Goal: Download file/media

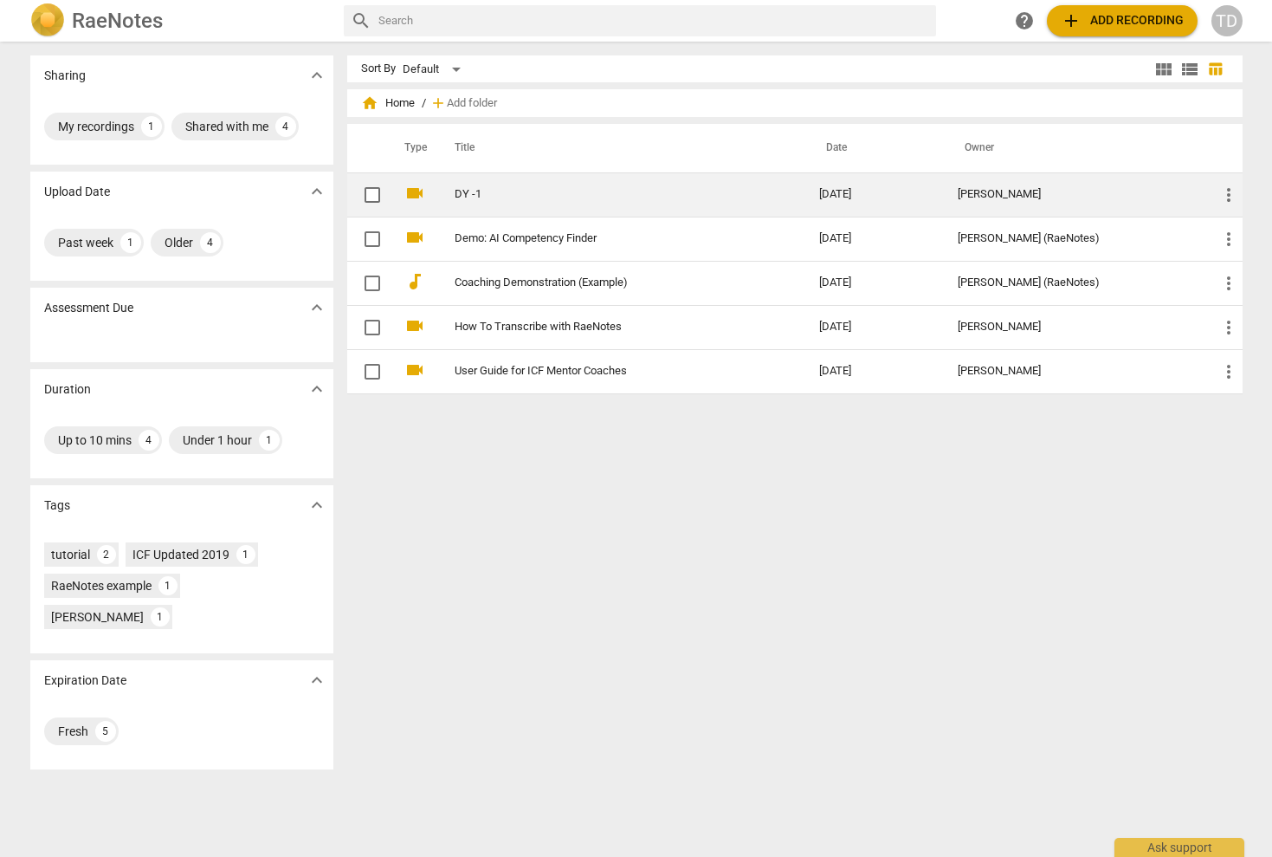
click at [1224, 194] on span "more_vert" at bounding box center [1229, 194] width 21 height 21
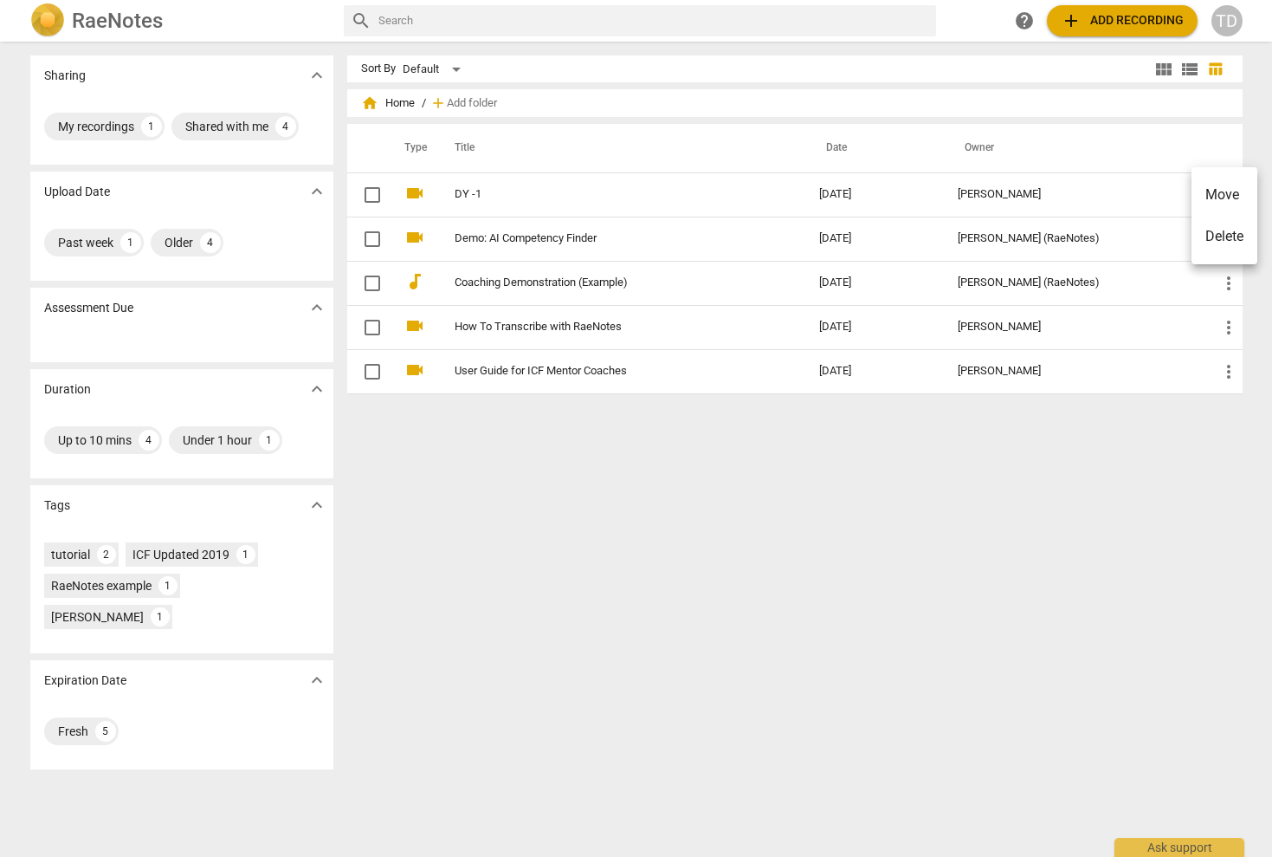
click at [368, 194] on div at bounding box center [636, 428] width 1272 height 857
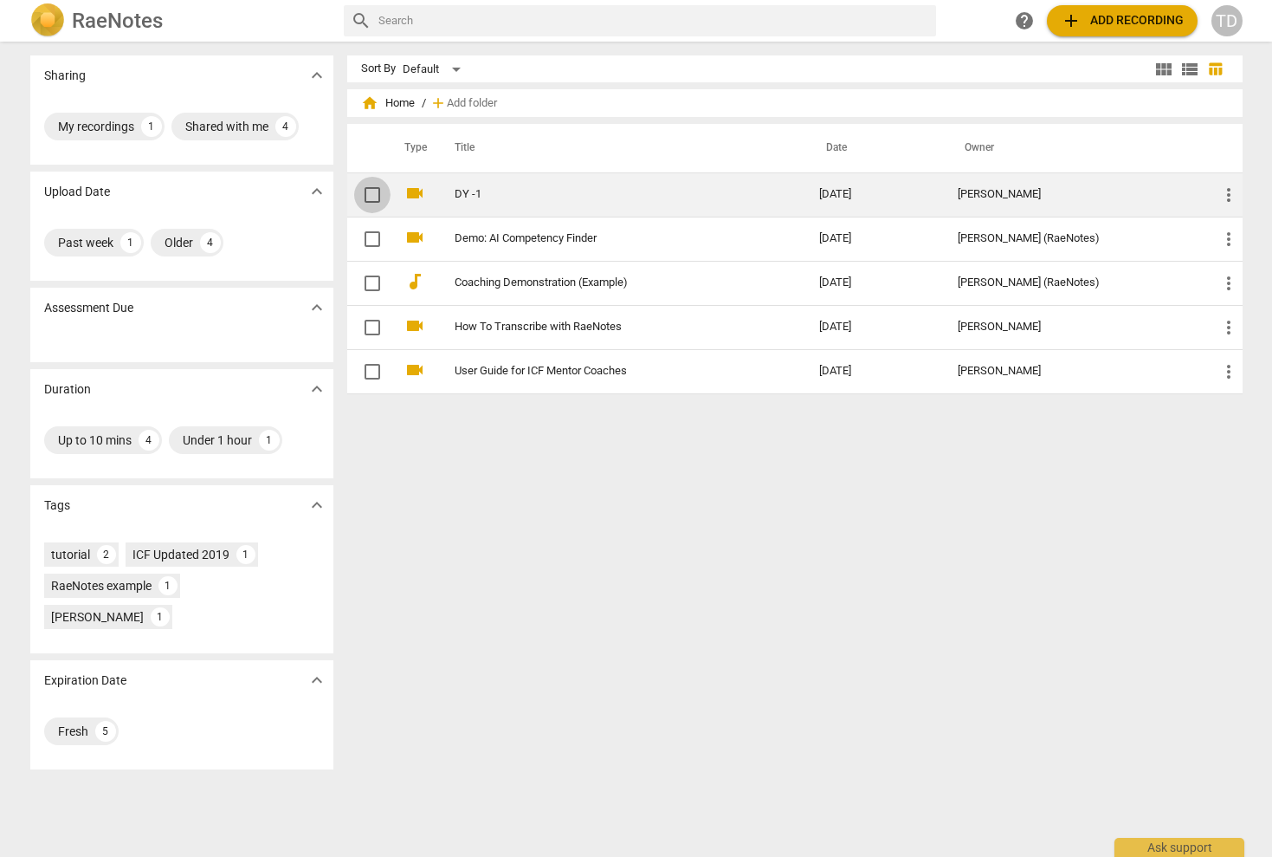
click at [365, 191] on input "checkbox" at bounding box center [372, 194] width 36 height 21
checkbox input "false"
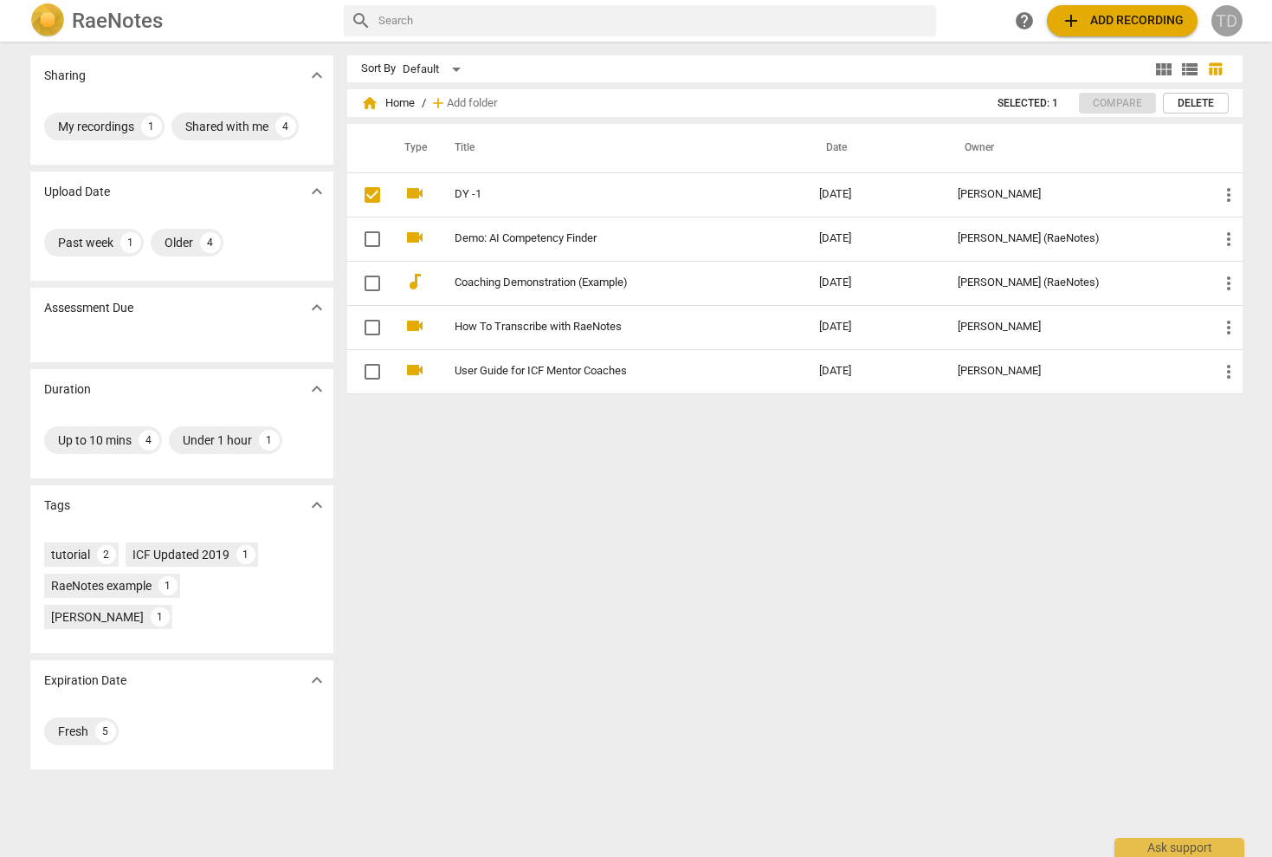
click at [1225, 16] on div "TD" at bounding box center [1227, 20] width 31 height 31
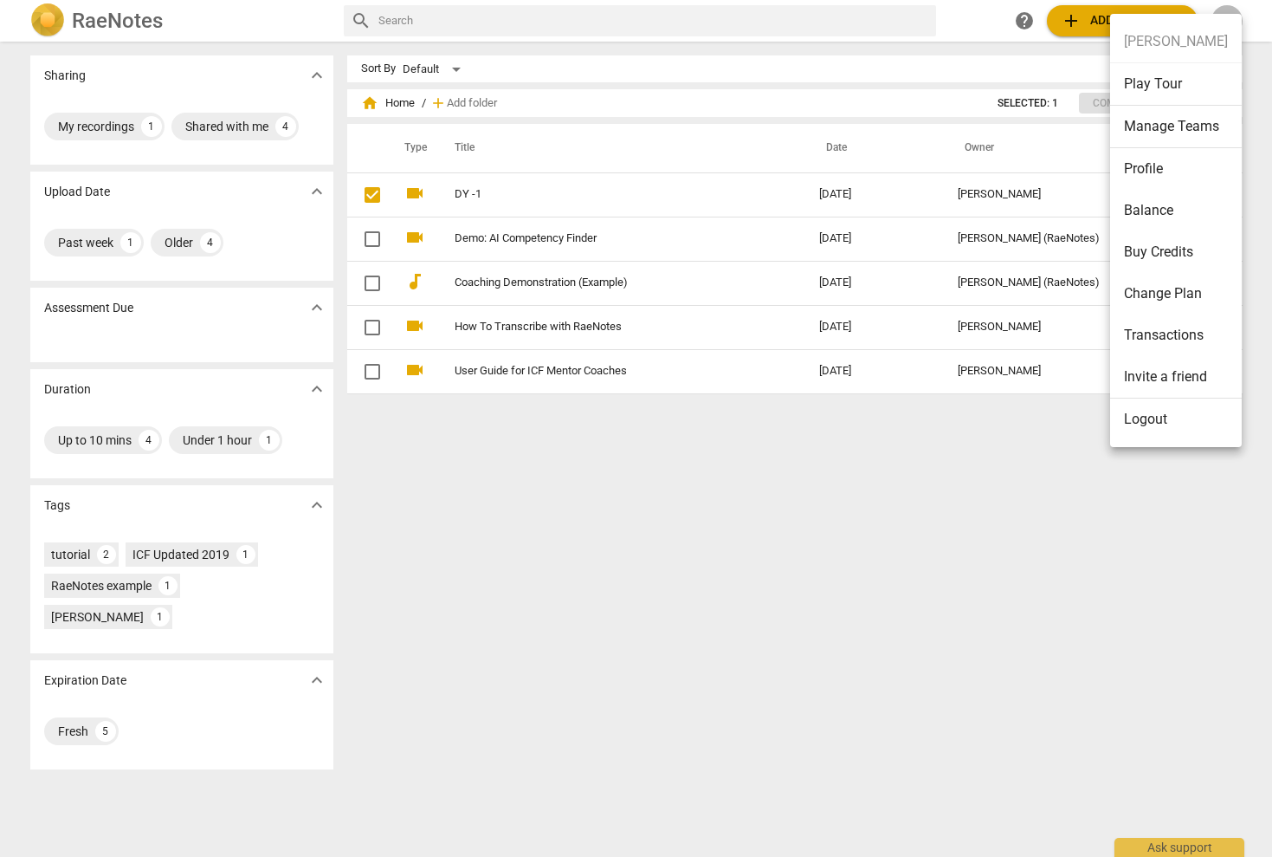
click at [248, 23] on div at bounding box center [636, 428] width 1272 height 857
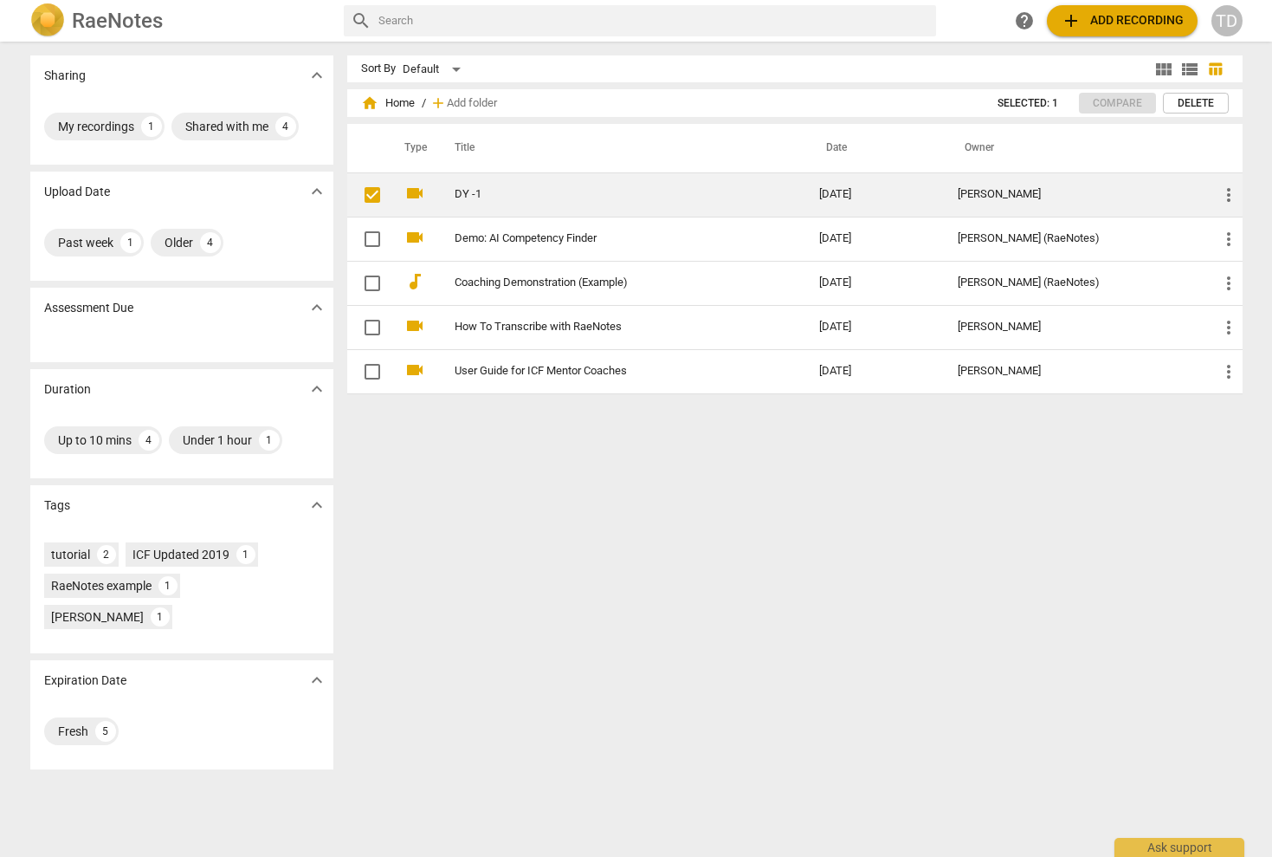
click at [463, 188] on link "DY -1" at bounding box center [606, 194] width 303 height 13
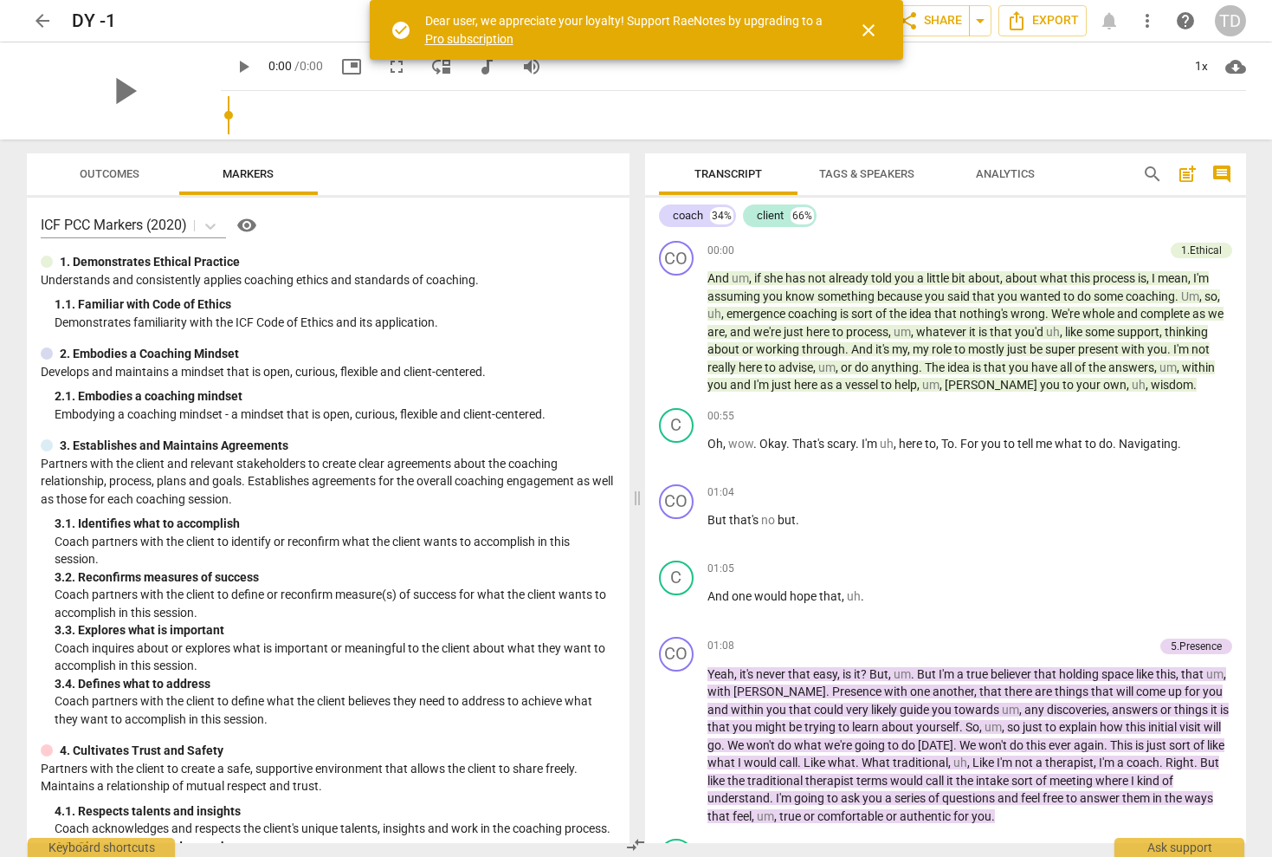
scroll to position [22, 0]
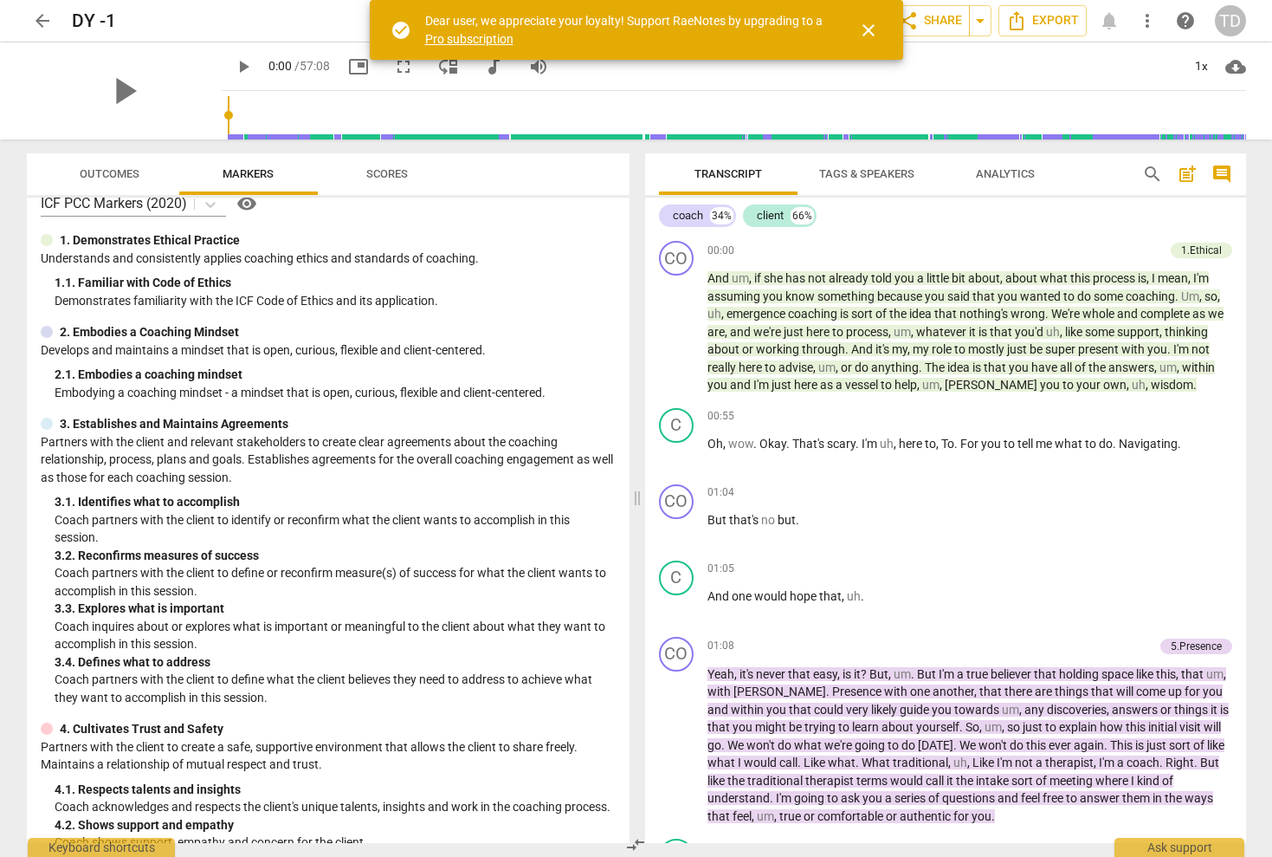
click at [465, 36] on link "Pro subscription" at bounding box center [469, 39] width 88 height 14
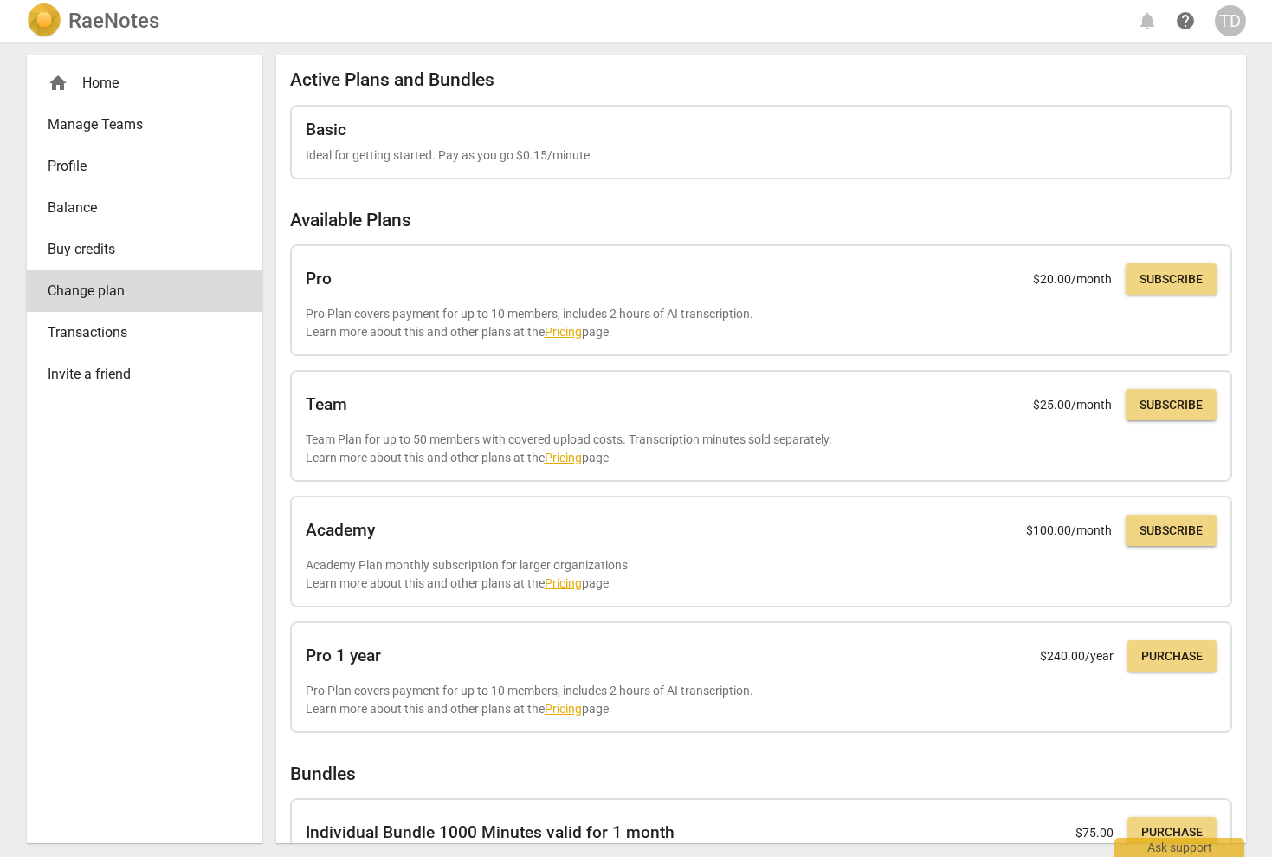
click at [100, 79] on div "home Home" at bounding box center [138, 83] width 180 height 21
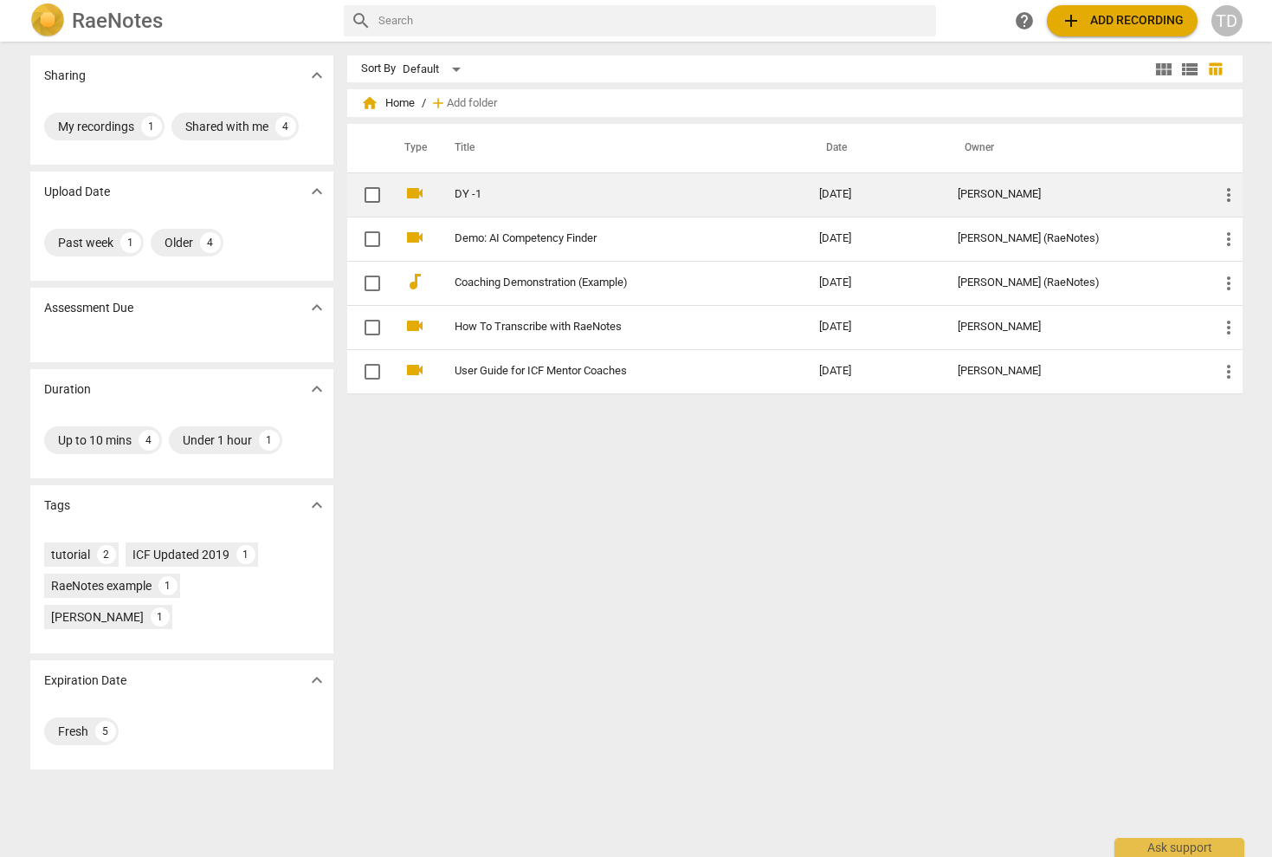
click at [459, 191] on link "DY -1" at bounding box center [606, 194] width 303 height 13
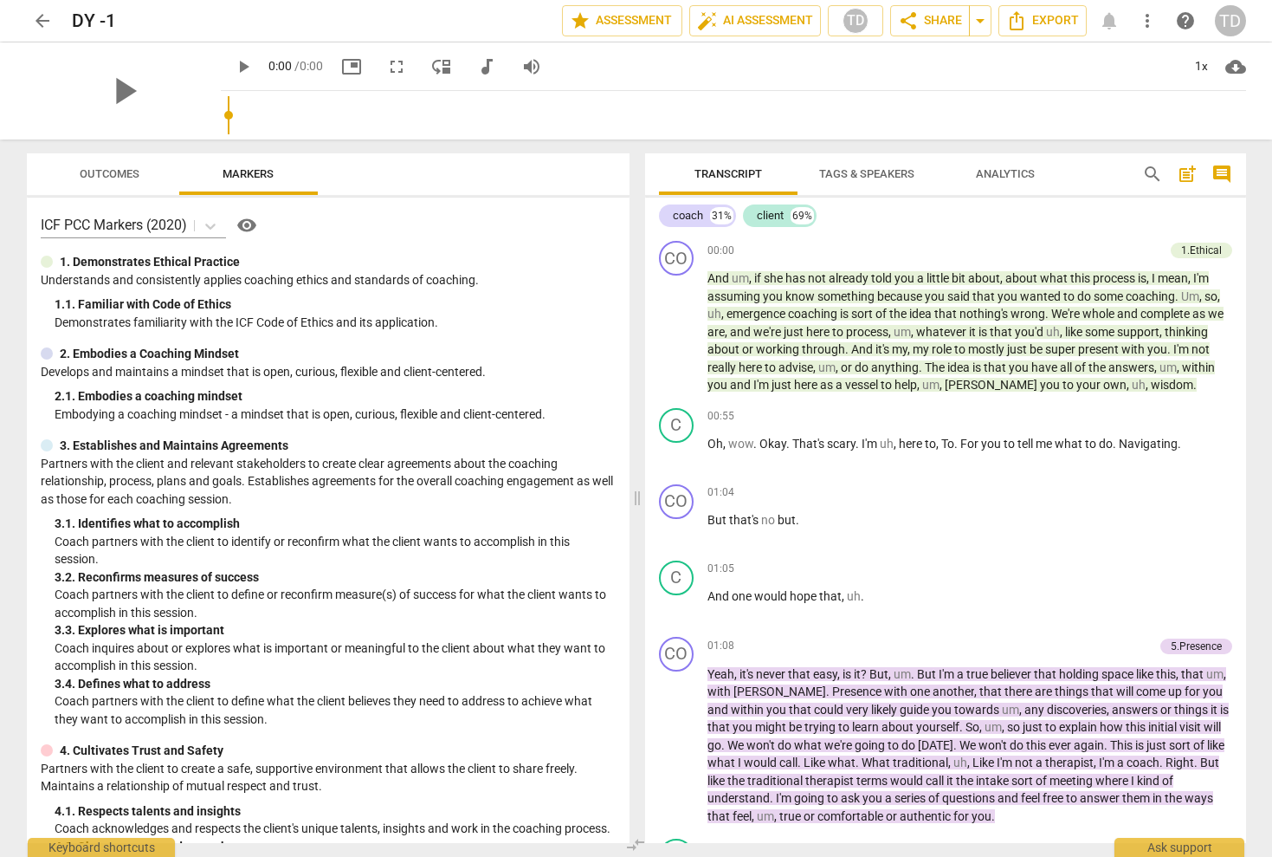
click at [1014, 74] on div "play_arrow 0:00 / 0:00 picture_in_picture fullscreen move_down audiotrack volum…" at bounding box center [733, 66] width 1025 height 48
click at [1011, 167] on span "Analytics" at bounding box center [1005, 173] width 59 height 13
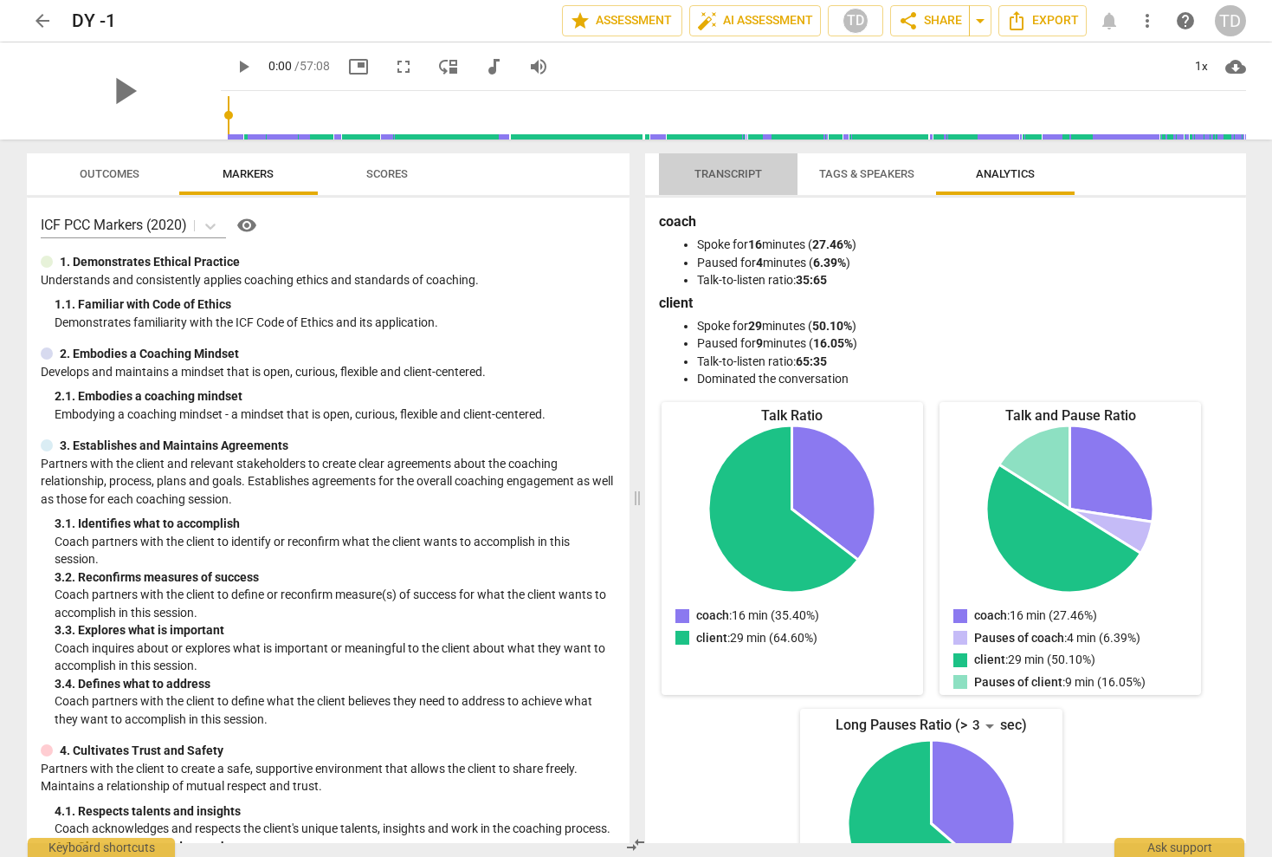
click at [736, 171] on span "Transcript" at bounding box center [729, 173] width 68 height 13
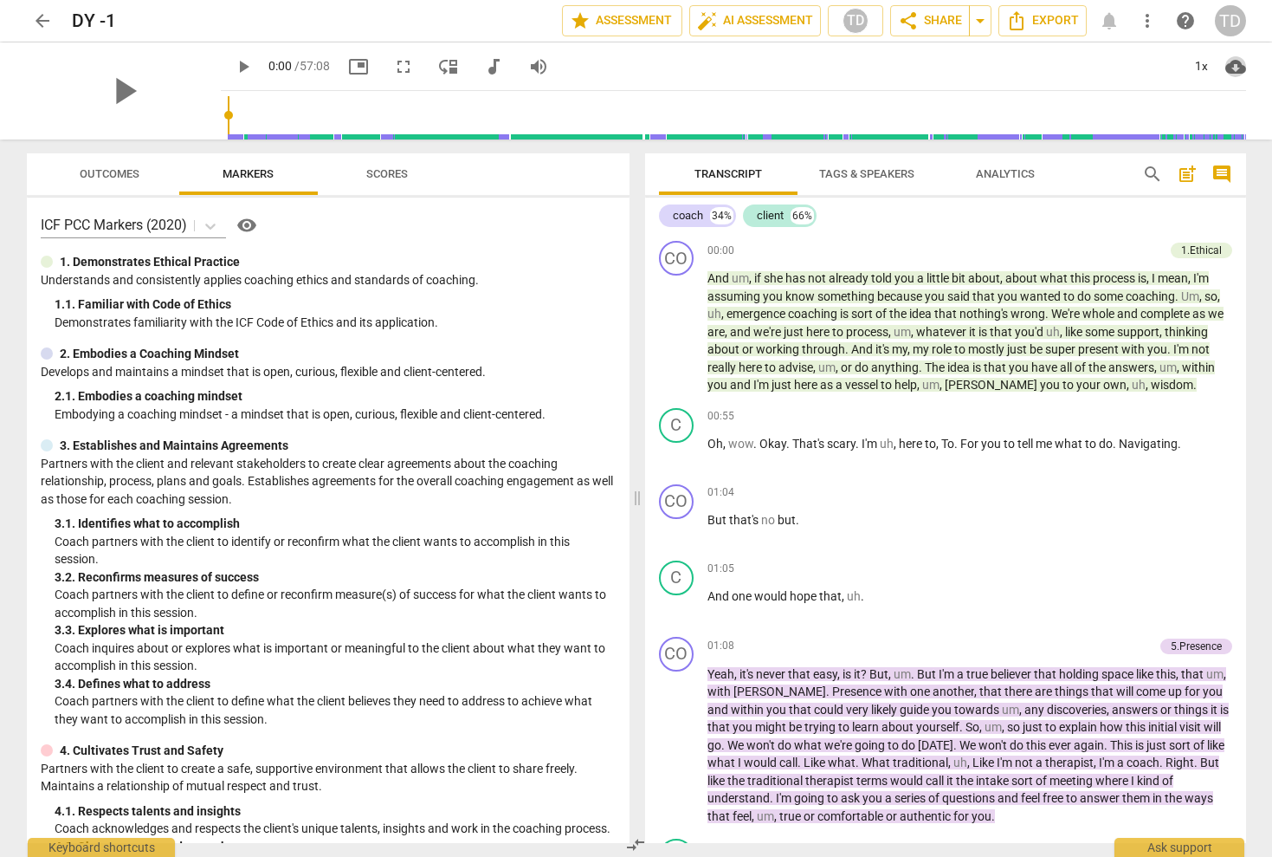
click at [1236, 61] on span "cloud_download" at bounding box center [1235, 66] width 21 height 21
click at [1229, 61] on li "Download audio" at bounding box center [1195, 67] width 128 height 42
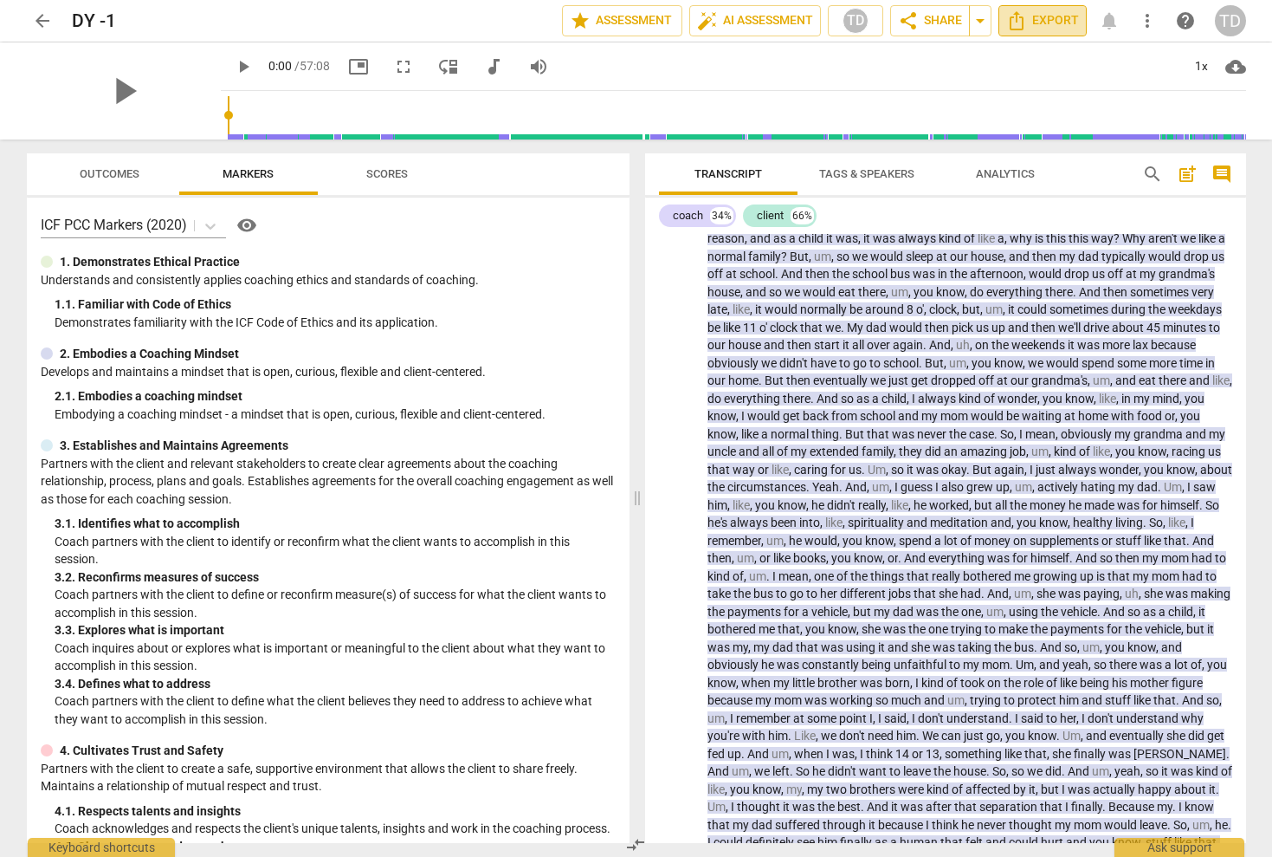
click at [1025, 22] on icon "Export" at bounding box center [1016, 20] width 21 height 21
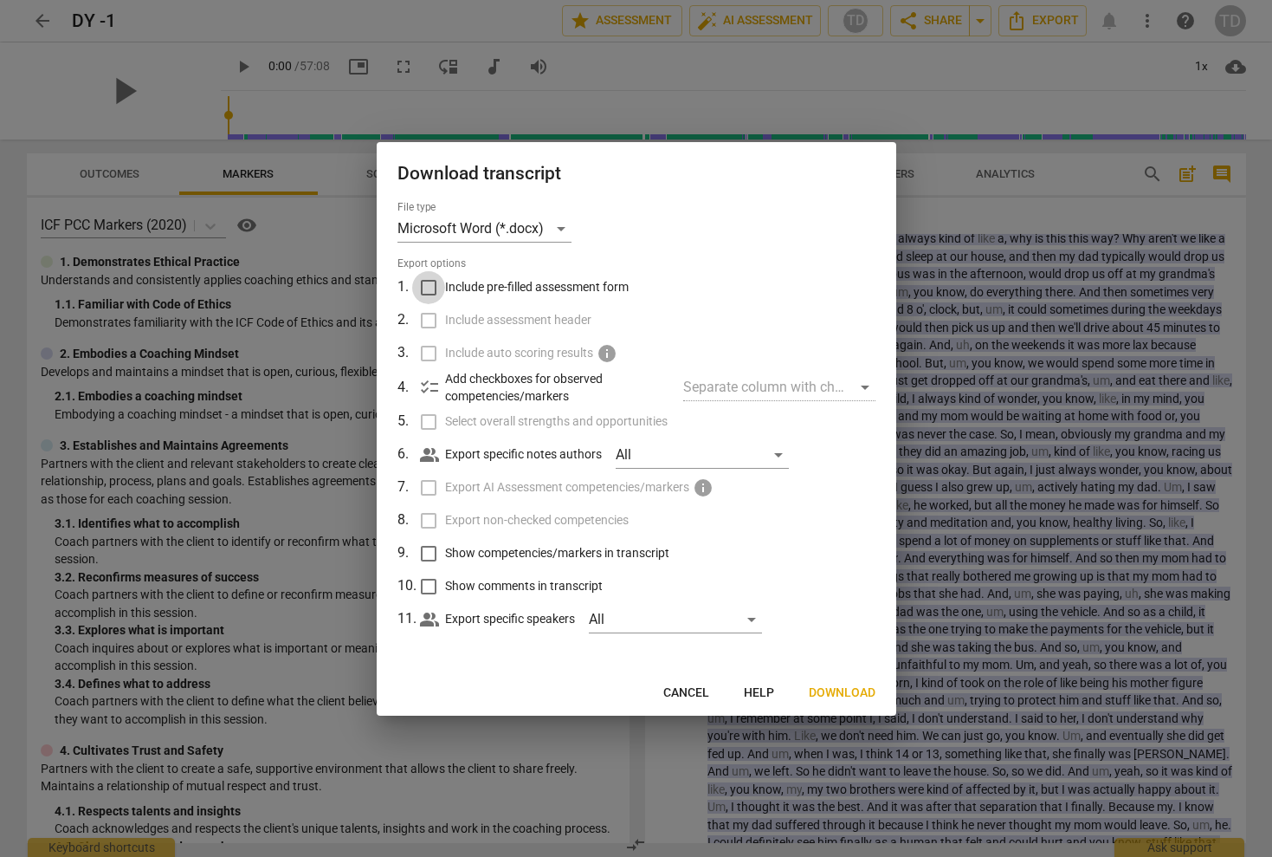
click at [429, 284] on input "Include pre-filled assessment form" at bounding box center [428, 287] width 33 height 33
checkbox input "true"
click at [424, 319] on input "Include assessment header" at bounding box center [428, 320] width 33 height 33
checkbox input "true"
click at [430, 418] on input "Select overall strengths and opportunities" at bounding box center [428, 421] width 33 height 33
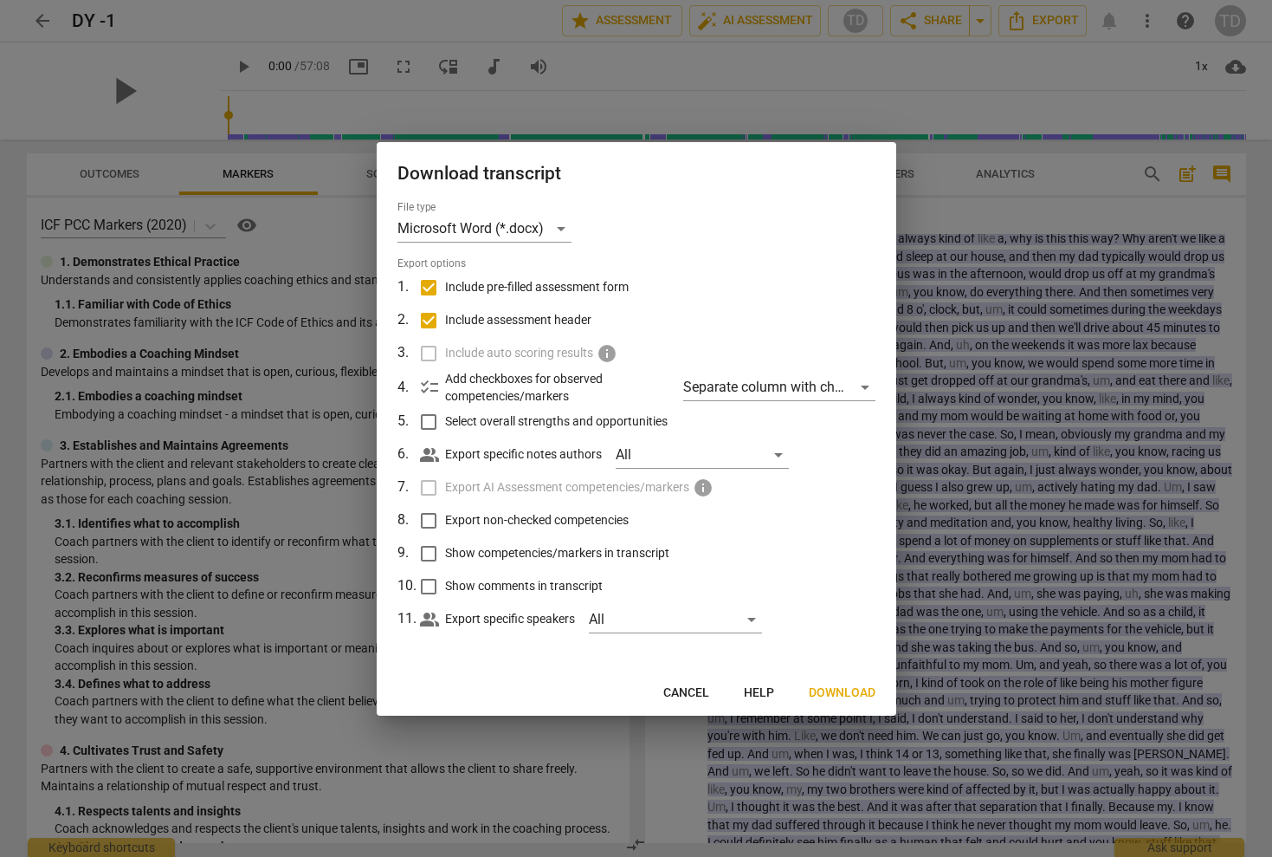
checkbox input "true"
click at [423, 288] on input "Include pre-filled assessment form" at bounding box center [428, 287] width 33 height 33
checkbox input "false"
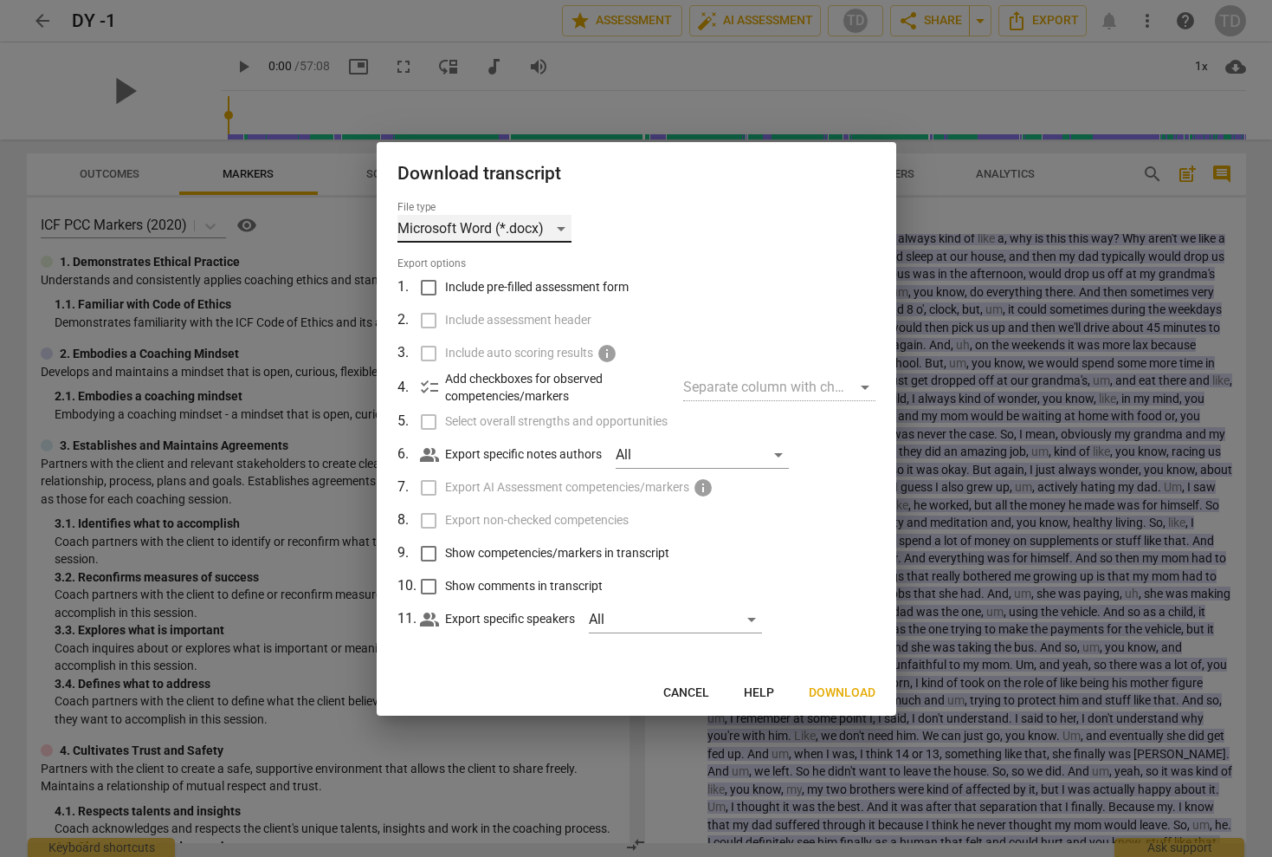
click at [502, 222] on div "Microsoft Word (*.docx)" at bounding box center [485, 229] width 174 height 28
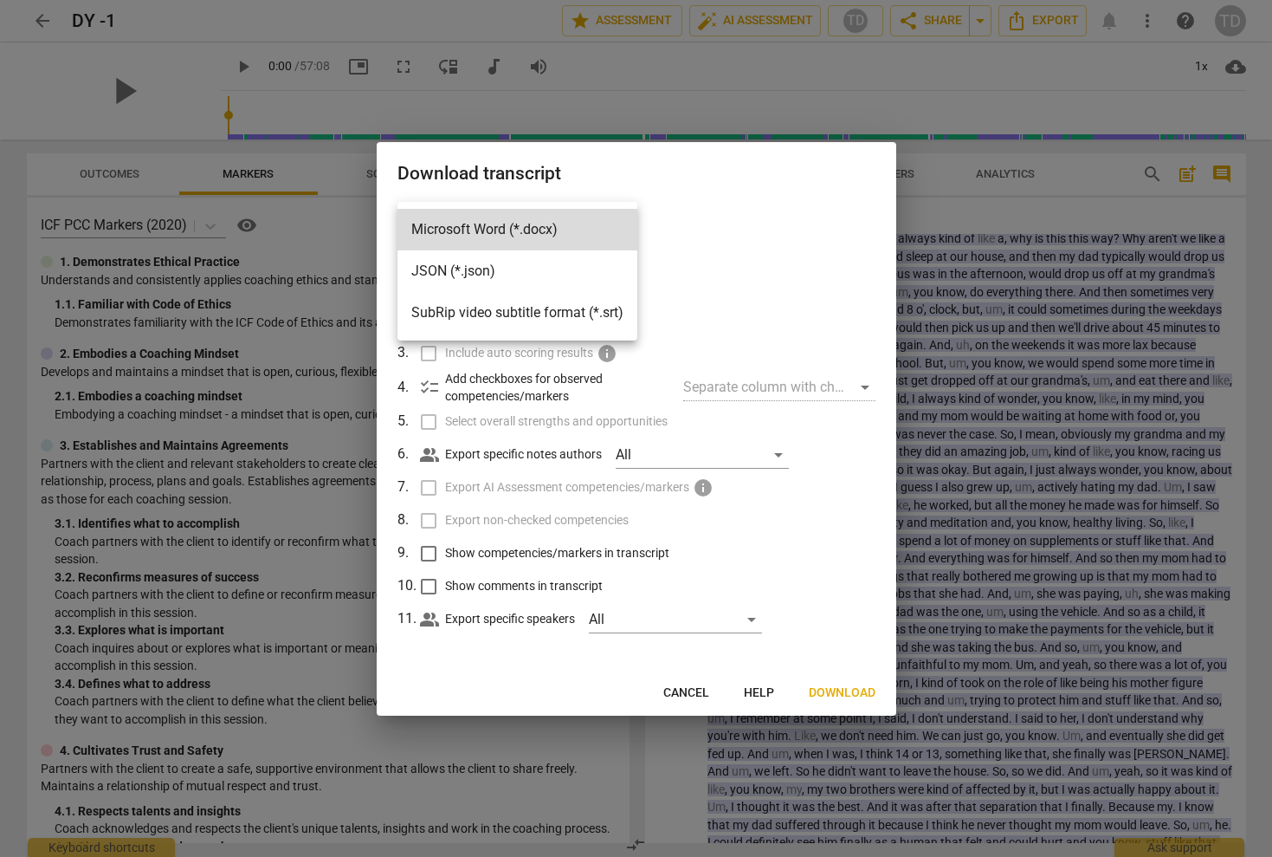
click at [721, 187] on div at bounding box center [636, 428] width 1272 height 857
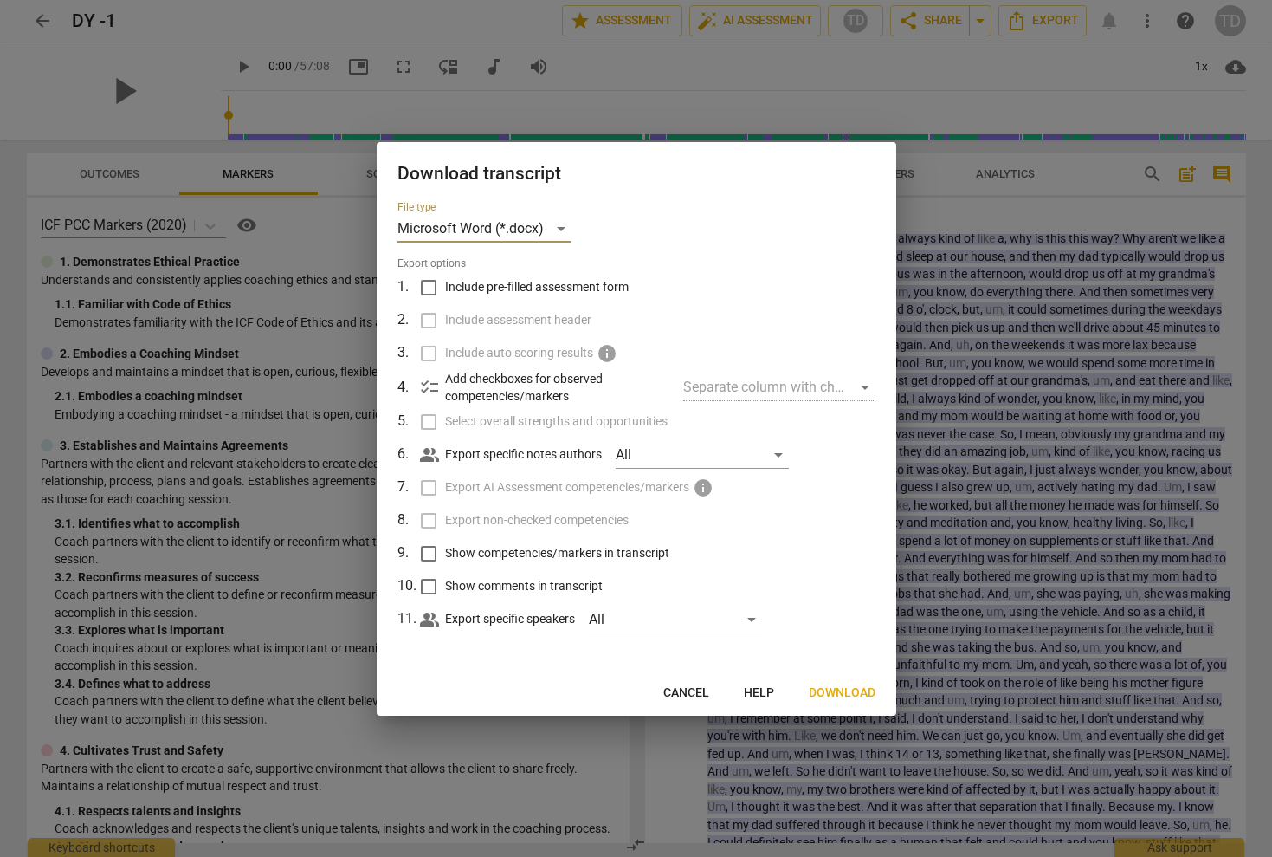
click at [839, 690] on span "Download" at bounding box center [842, 692] width 67 height 17
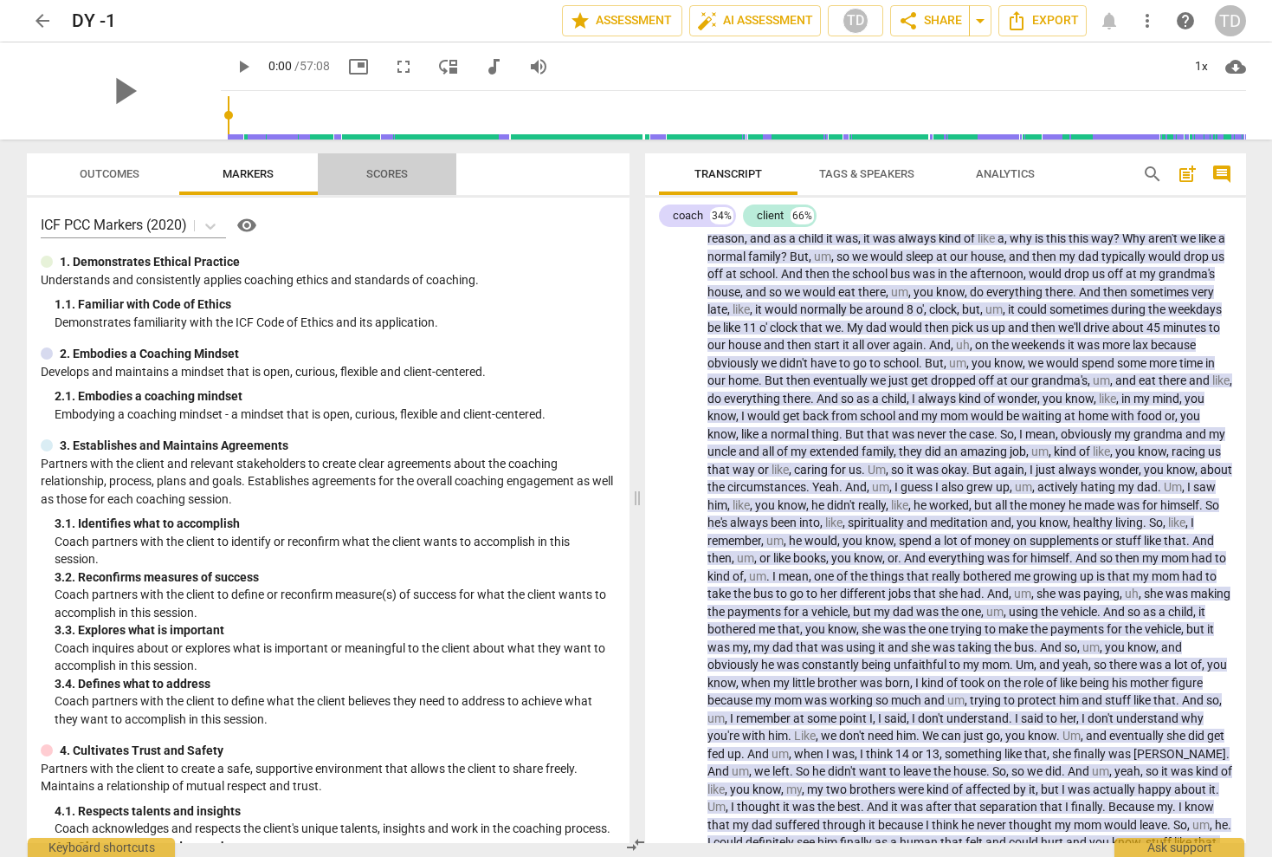
click at [391, 171] on span "Scores" at bounding box center [387, 173] width 42 height 13
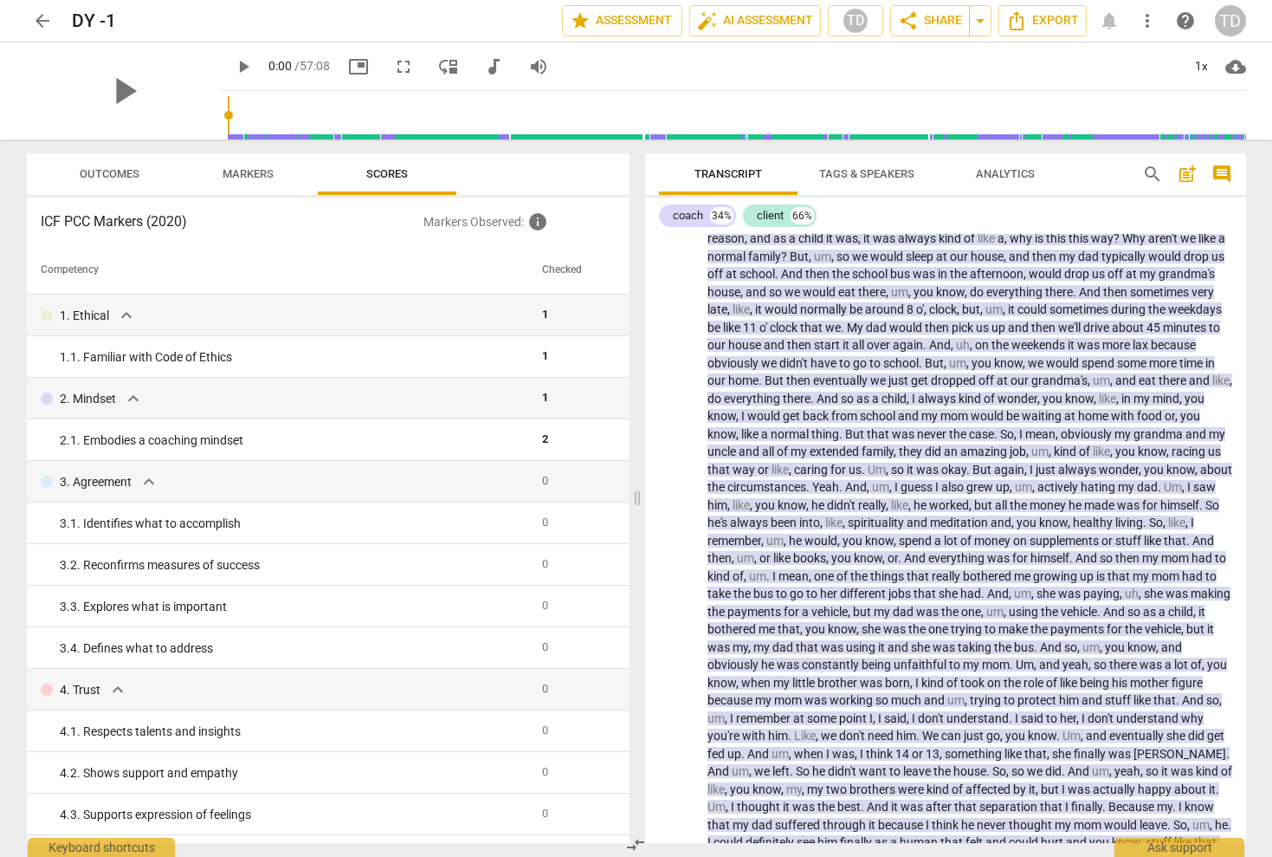
click at [258, 174] on span "Markers" at bounding box center [248, 173] width 51 height 13
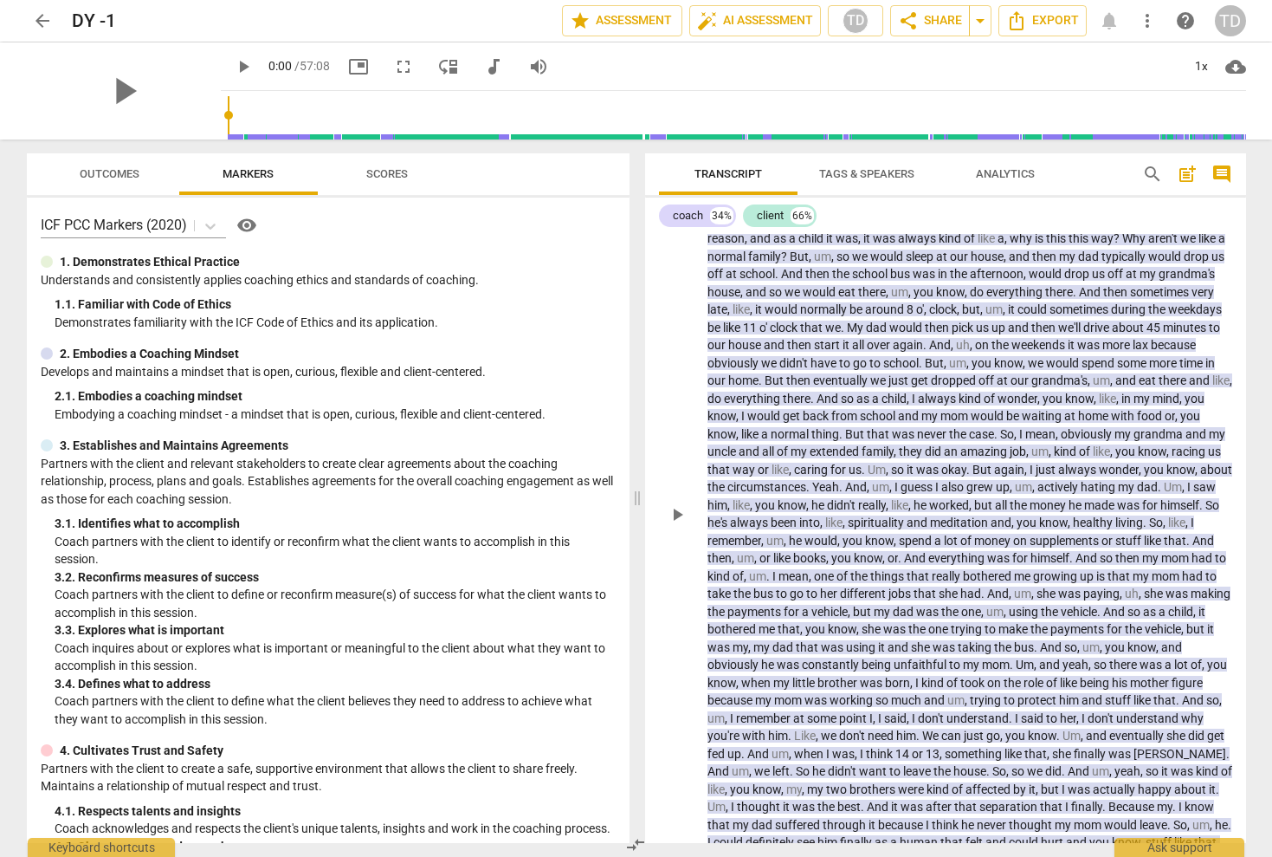
scroll to position [2296, 0]
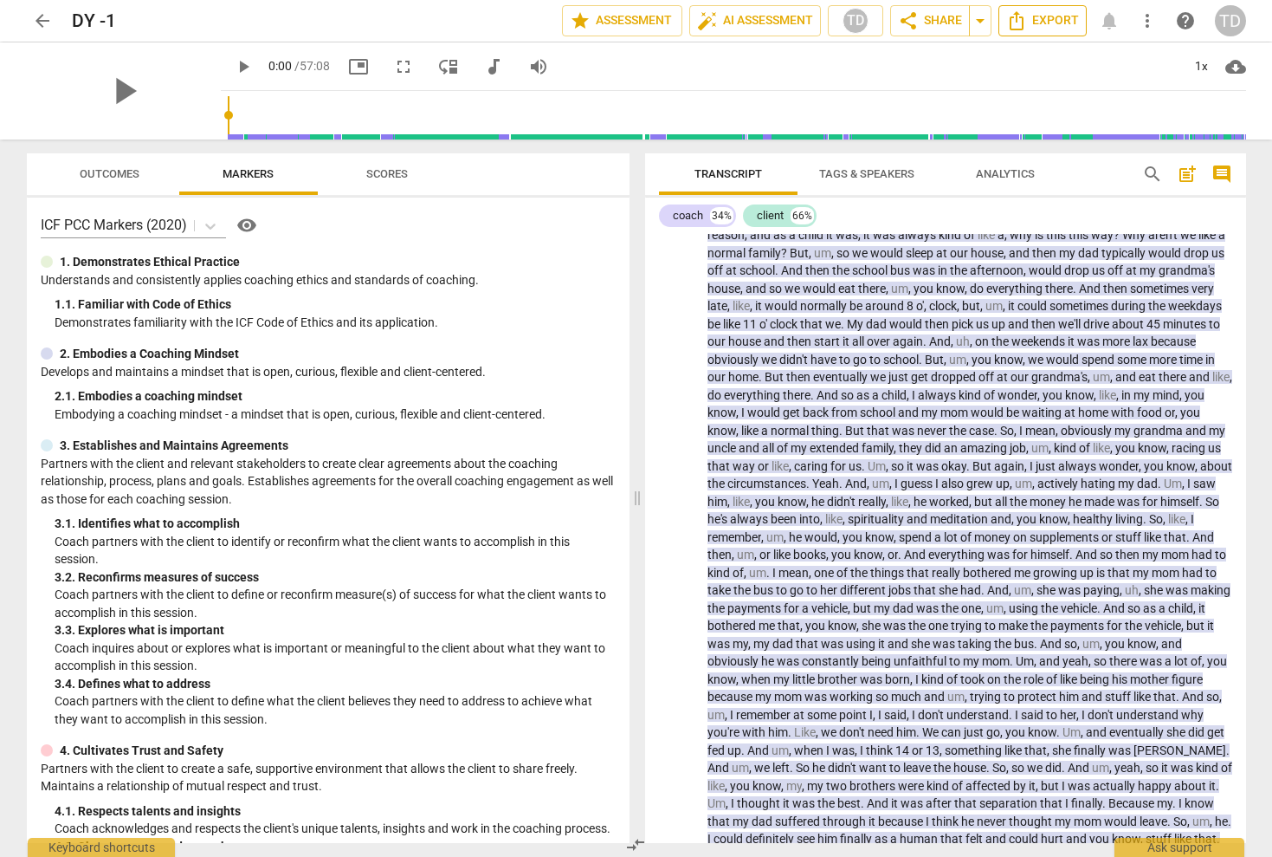
click at [1044, 18] on span "Export" at bounding box center [1042, 20] width 73 height 21
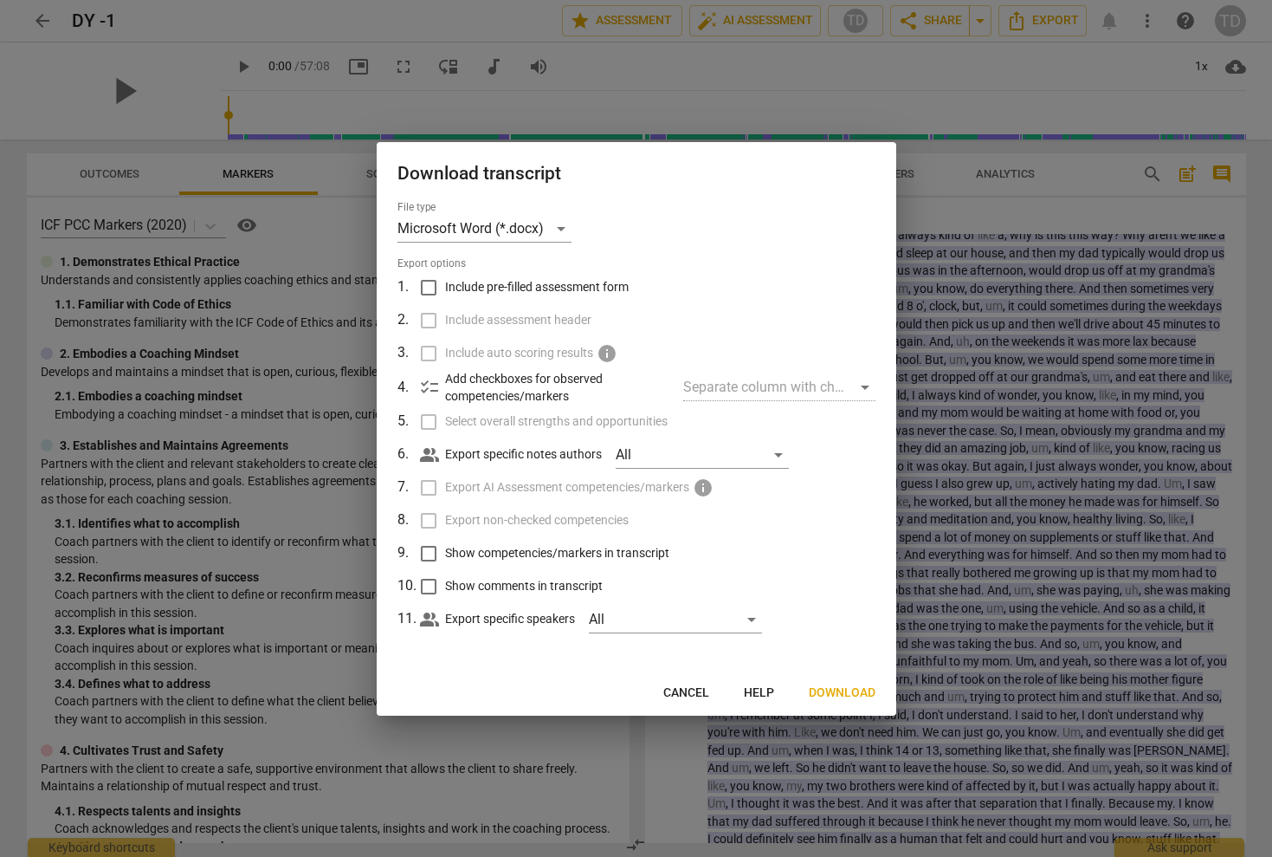
click at [431, 290] on input "Include pre-filled assessment form" at bounding box center [428, 287] width 33 height 33
checkbox input "true"
click at [430, 321] on input "Include assessment header" at bounding box center [428, 320] width 33 height 33
checkbox input "true"
click at [426, 419] on input "Select overall strengths and opportunities" at bounding box center [428, 421] width 33 height 33
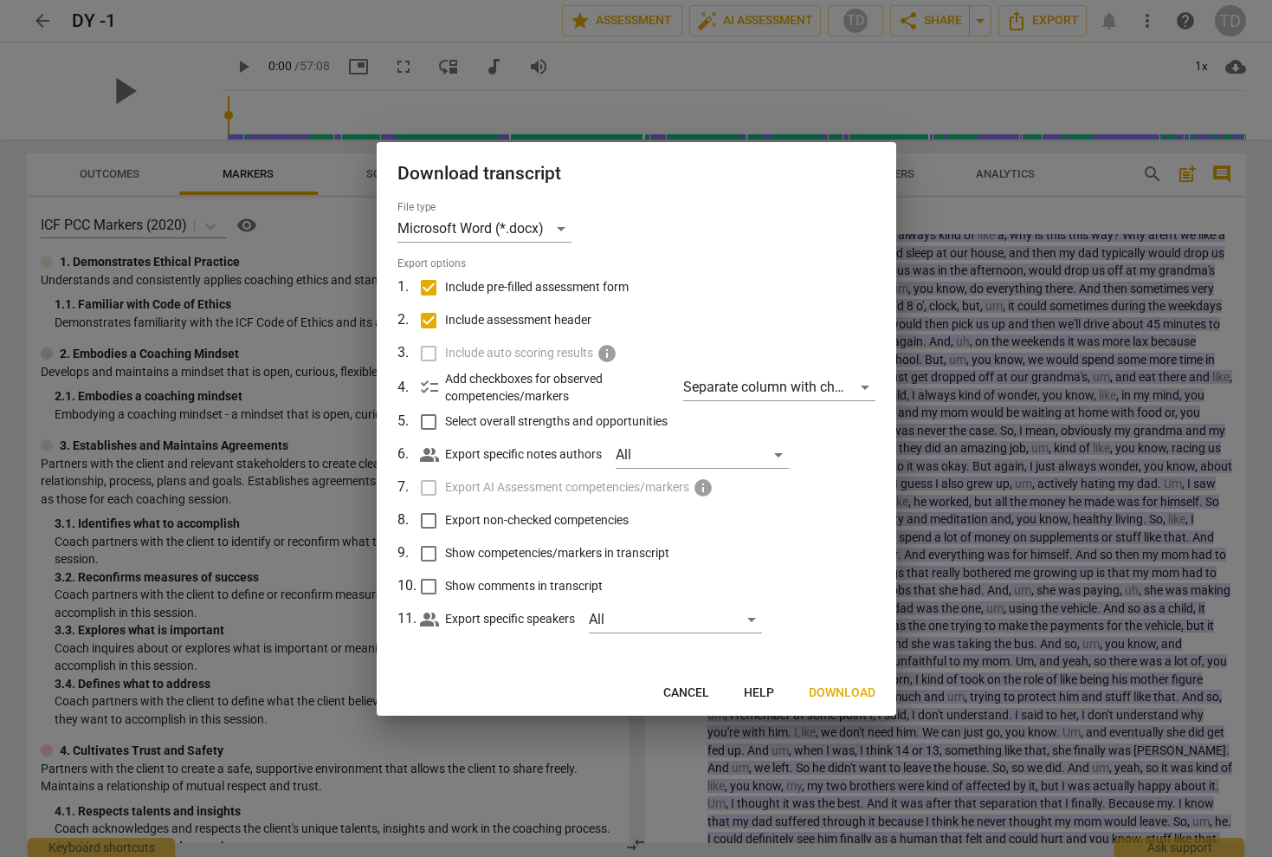
checkbox input "true"
click at [428, 519] on input "Export non-checked competencies" at bounding box center [428, 520] width 33 height 33
checkbox input "true"
click at [429, 550] on input "Show competencies/markers in transcript" at bounding box center [428, 553] width 33 height 33
checkbox input "true"
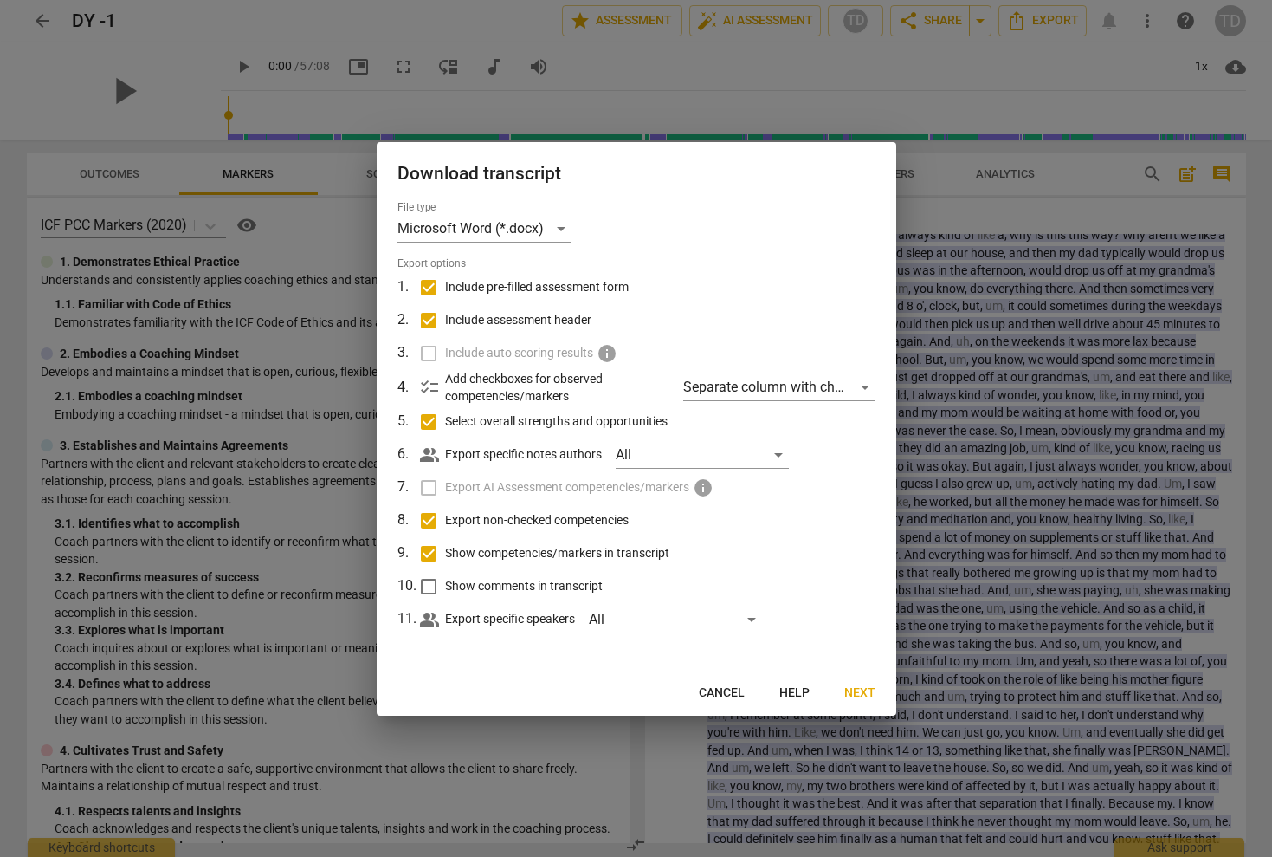
click at [428, 585] on input "Show comments in transcript" at bounding box center [428, 586] width 33 height 33
checkbox input "true"
click at [857, 689] on span "Next" at bounding box center [859, 692] width 31 height 17
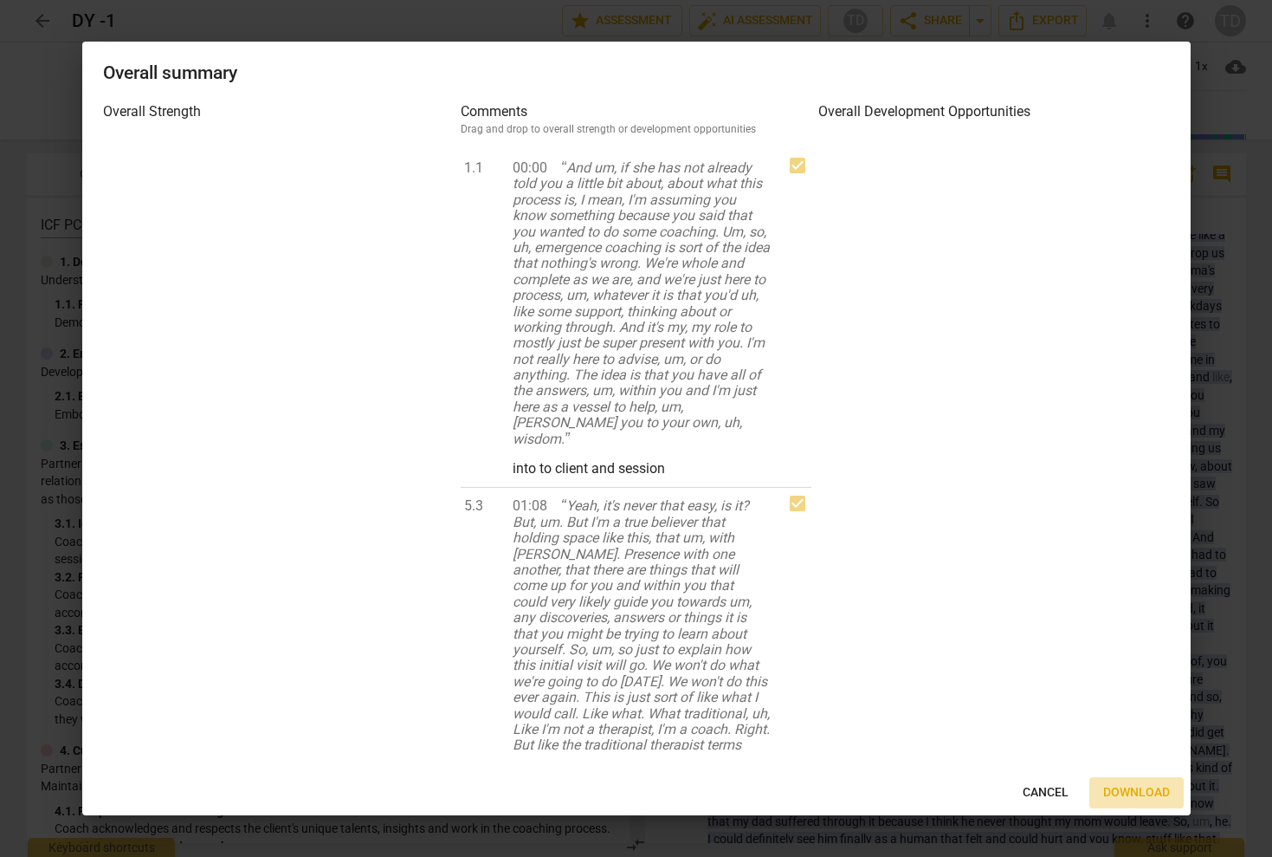
click at [1129, 788] on span "Download" at bounding box center [1136, 792] width 67 height 17
